Goal: Transaction & Acquisition: Purchase product/service

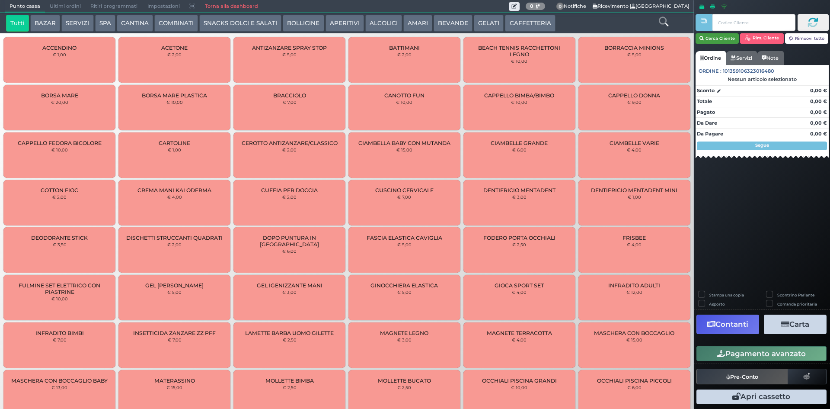
click at [728, 34] on button "Cerca Cliente" at bounding box center [718, 38] width 44 height 10
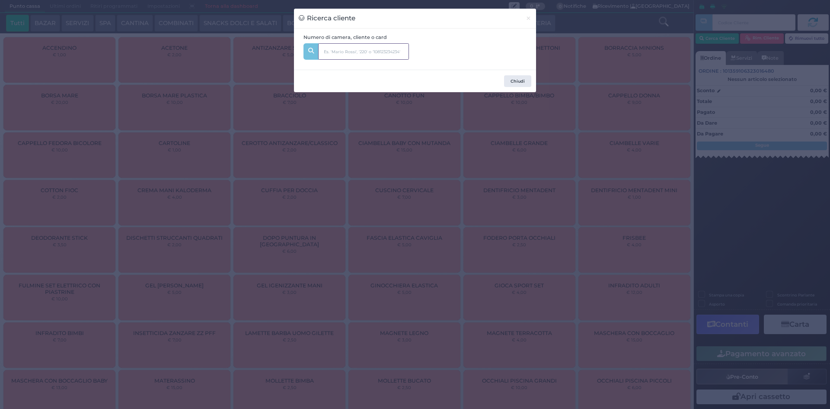
click at [393, 55] on input "text" at bounding box center [363, 51] width 91 height 16
type input "128"
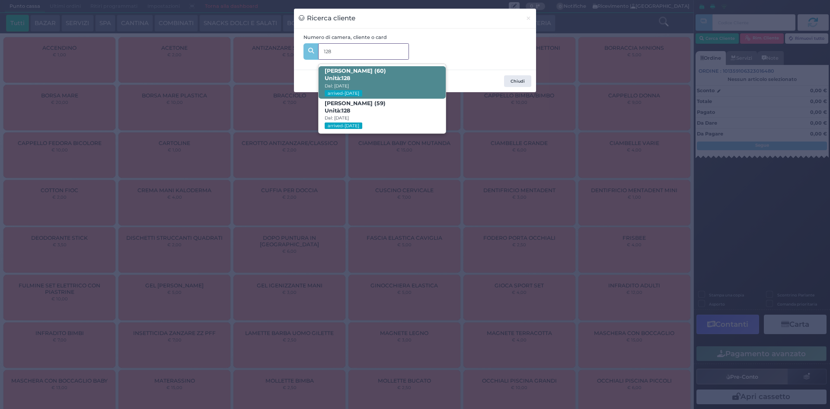
click at [412, 83] on span "[PERSON_NAME] (60) Unità: 128 Dal: [DATE] arrived-[DATE]" at bounding box center [382, 82] width 127 height 32
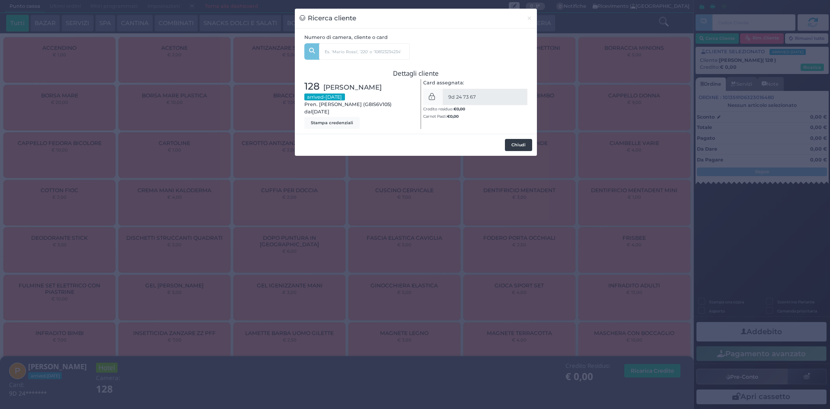
click at [517, 140] on button "Chiudi" at bounding box center [518, 145] width 27 height 12
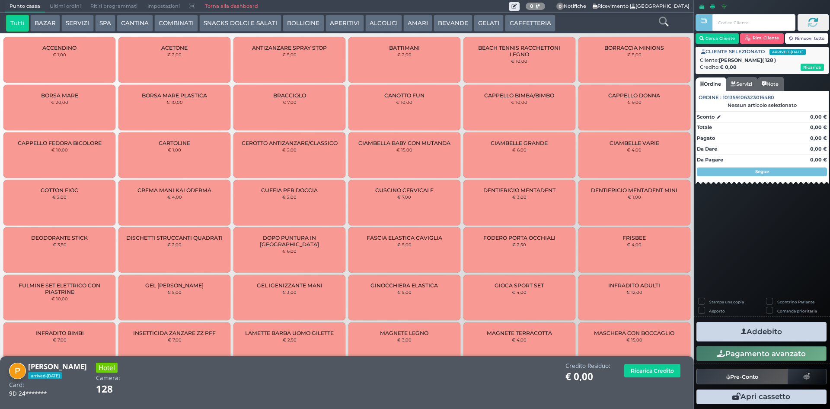
click at [662, 23] on icon at bounding box center [664, 22] width 10 height 10
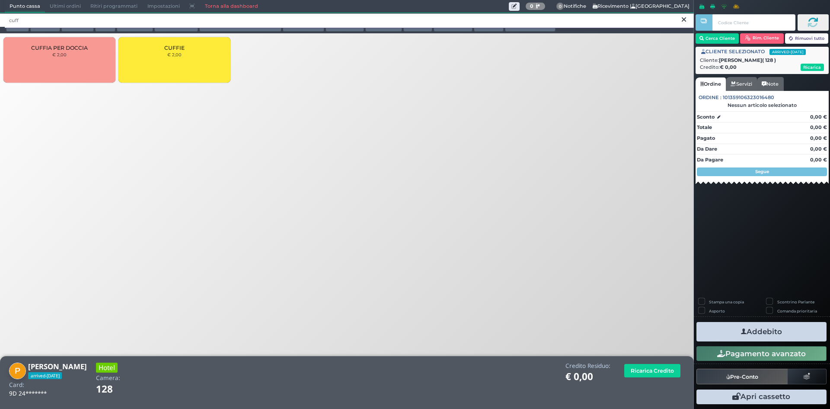
type input "cuff"
click at [206, 60] on div "CUFFIE € 2,00" at bounding box center [174, 59] width 112 height 45
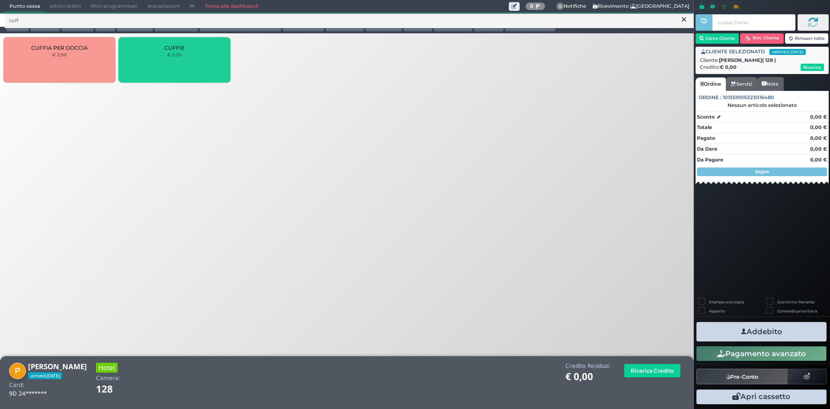
click at [206, 60] on div "CUFFIE € 2,00" at bounding box center [174, 59] width 112 height 45
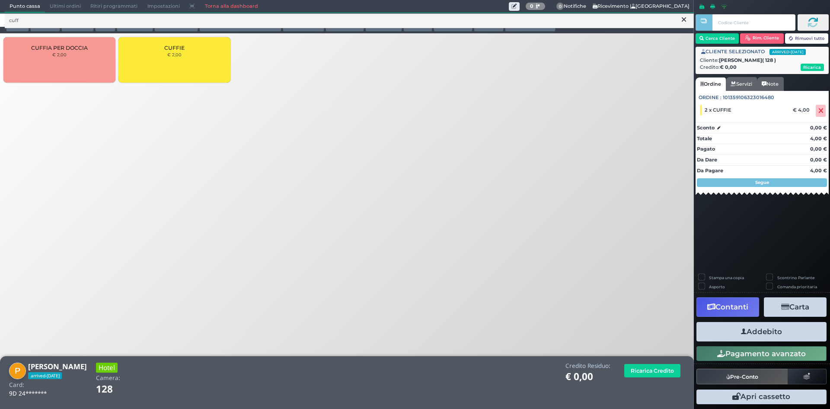
click at [758, 329] on button "Addebito" at bounding box center [762, 331] width 130 height 19
